Goal: Find specific page/section: Find specific page/section

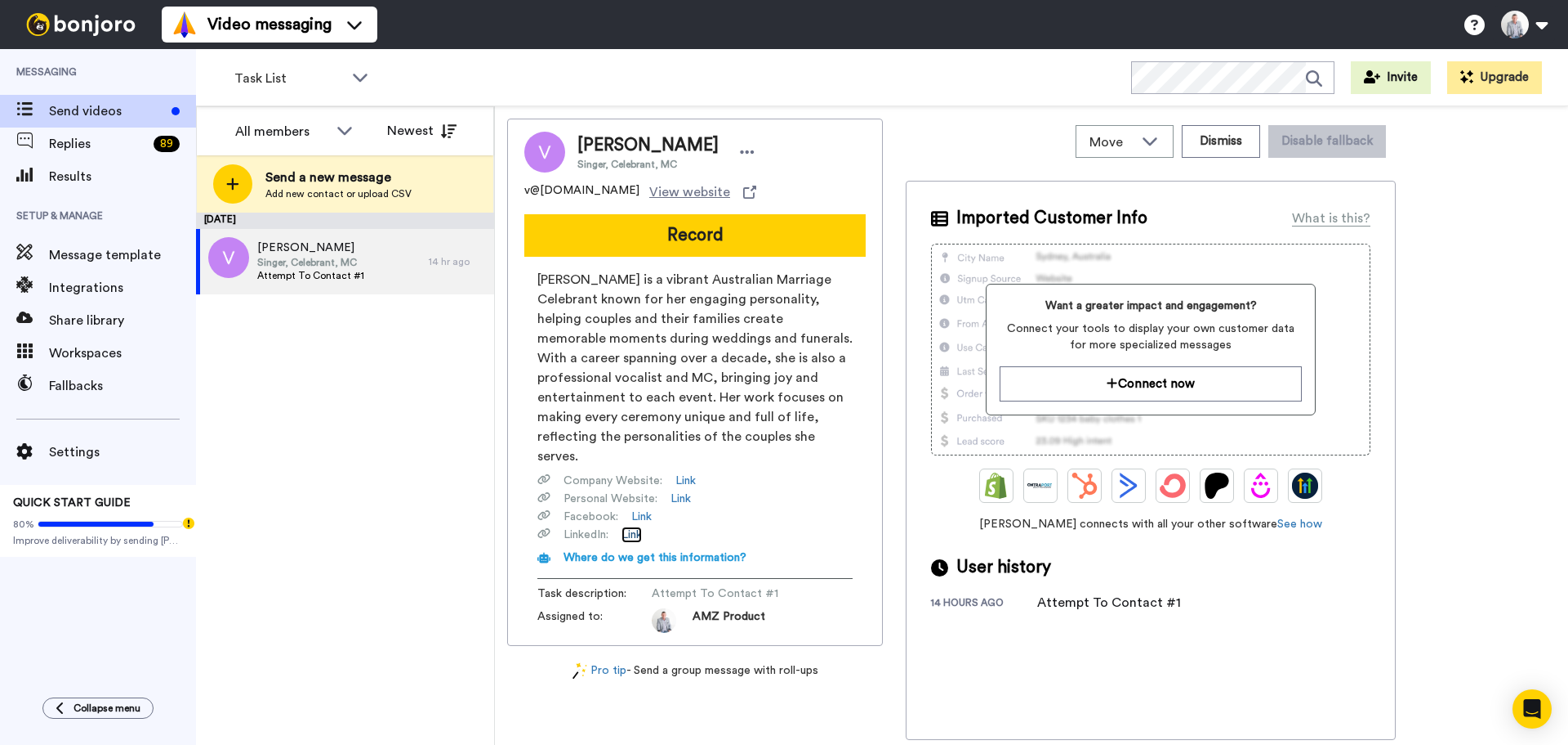
click at [632, 526] on link "Link" at bounding box center [632, 534] width 21 height 16
click at [354, 80] on icon at bounding box center [360, 77] width 20 height 16
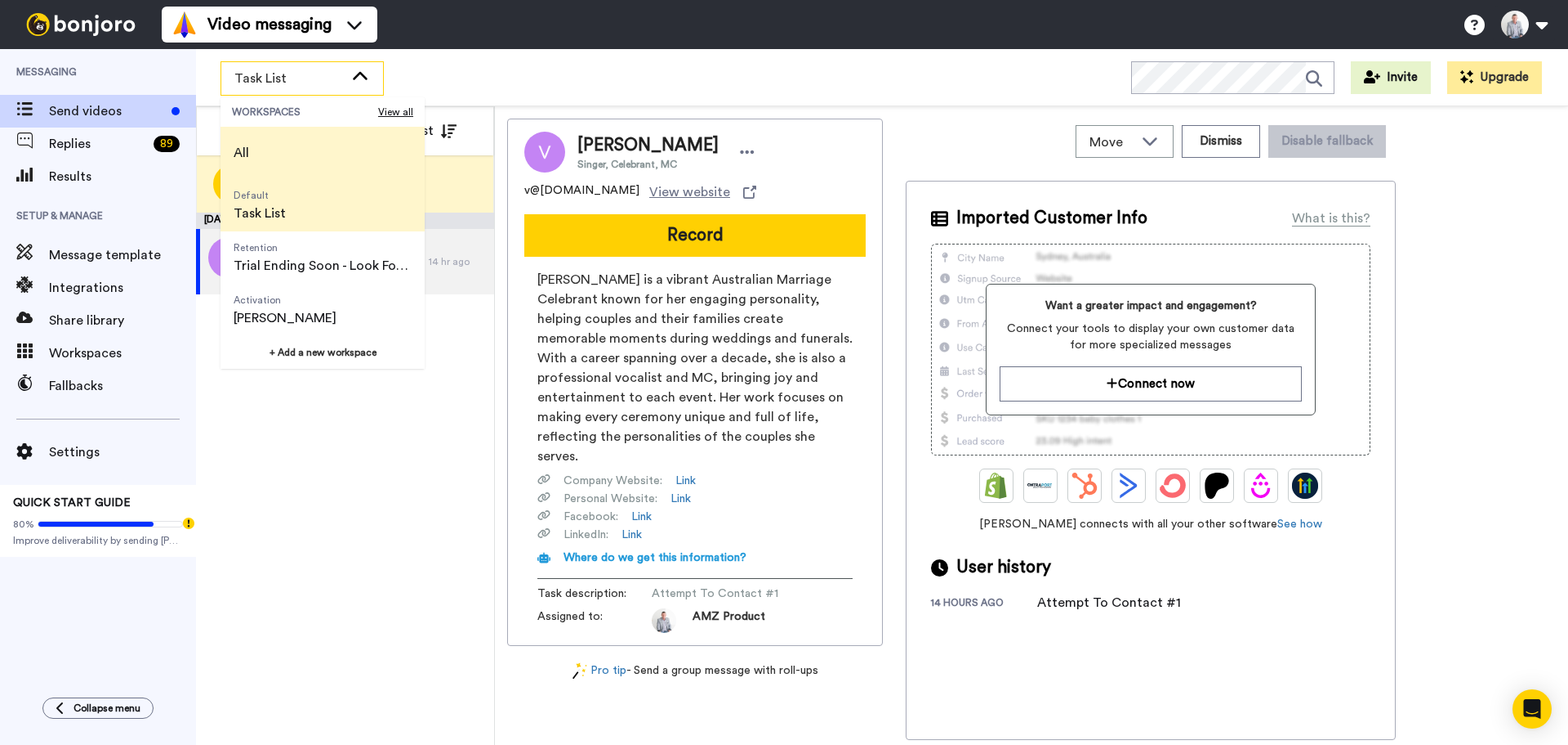
click at [301, 143] on li "All" at bounding box center [323, 152] width 204 height 52
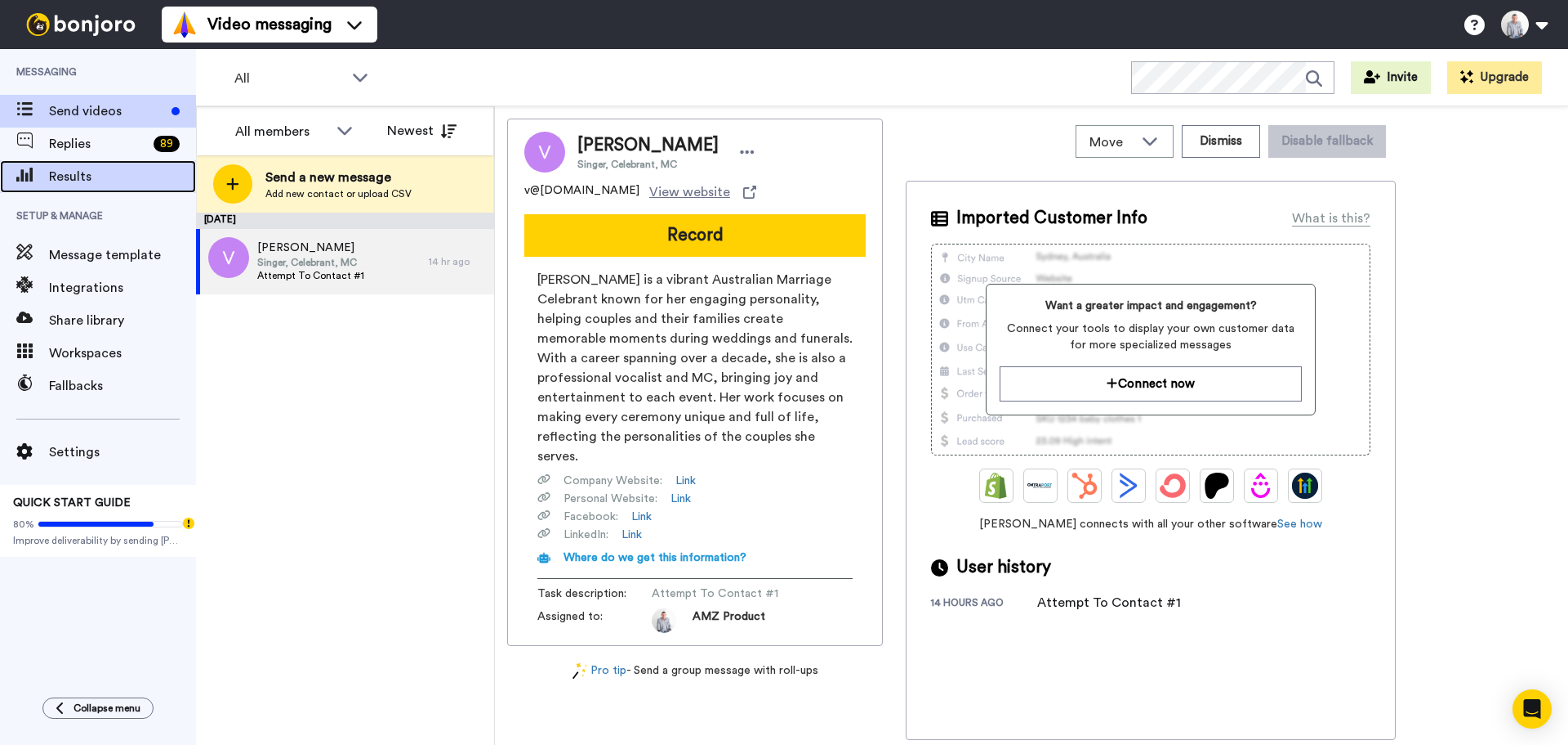
click at [79, 171] on span "Results" at bounding box center [123, 177] width 147 height 20
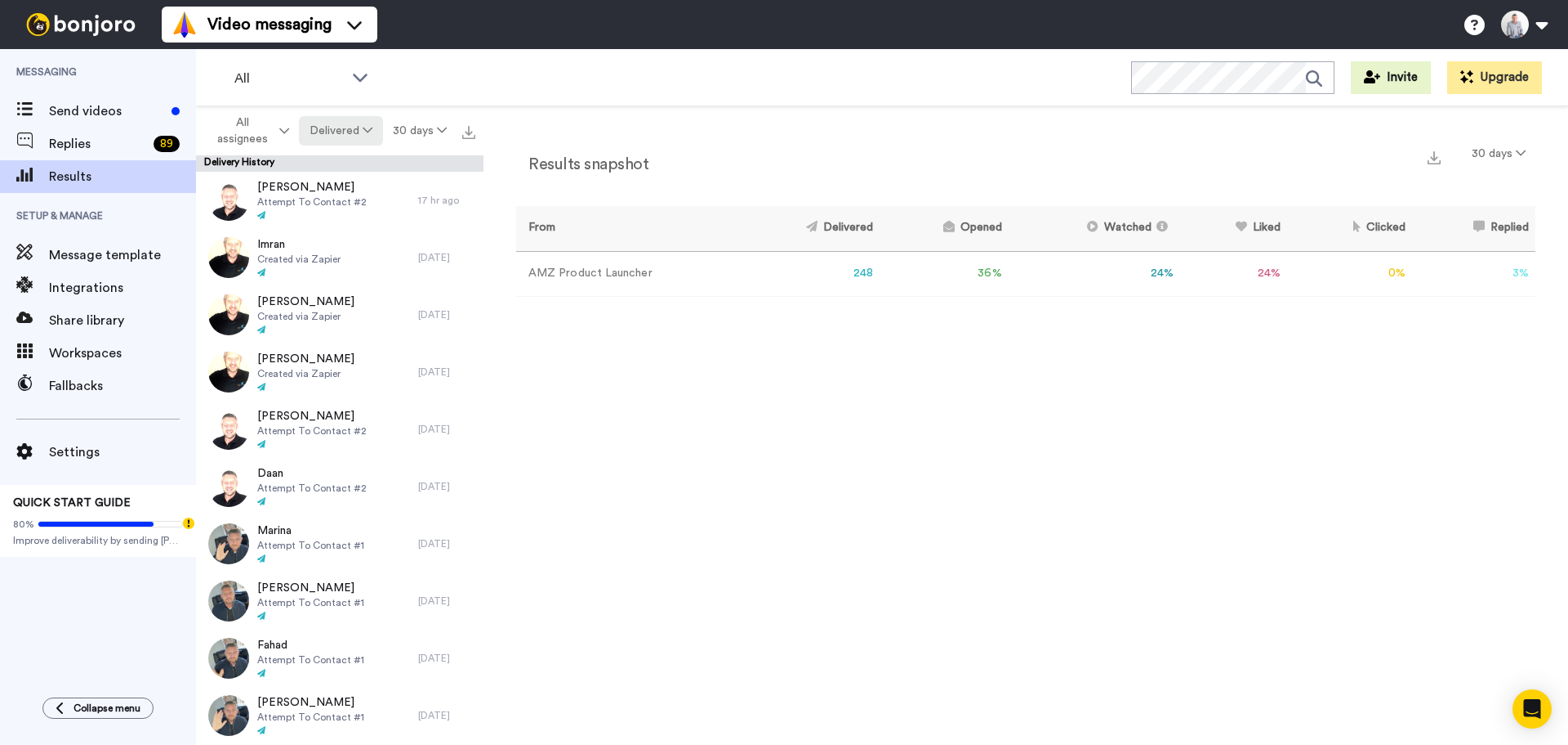
click at [363, 128] on icon at bounding box center [367, 130] width 10 height 12
click at [340, 189] on div "Opened" at bounding box center [342, 194] width 76 height 18
